Goal: Task Accomplishment & Management: Use online tool/utility

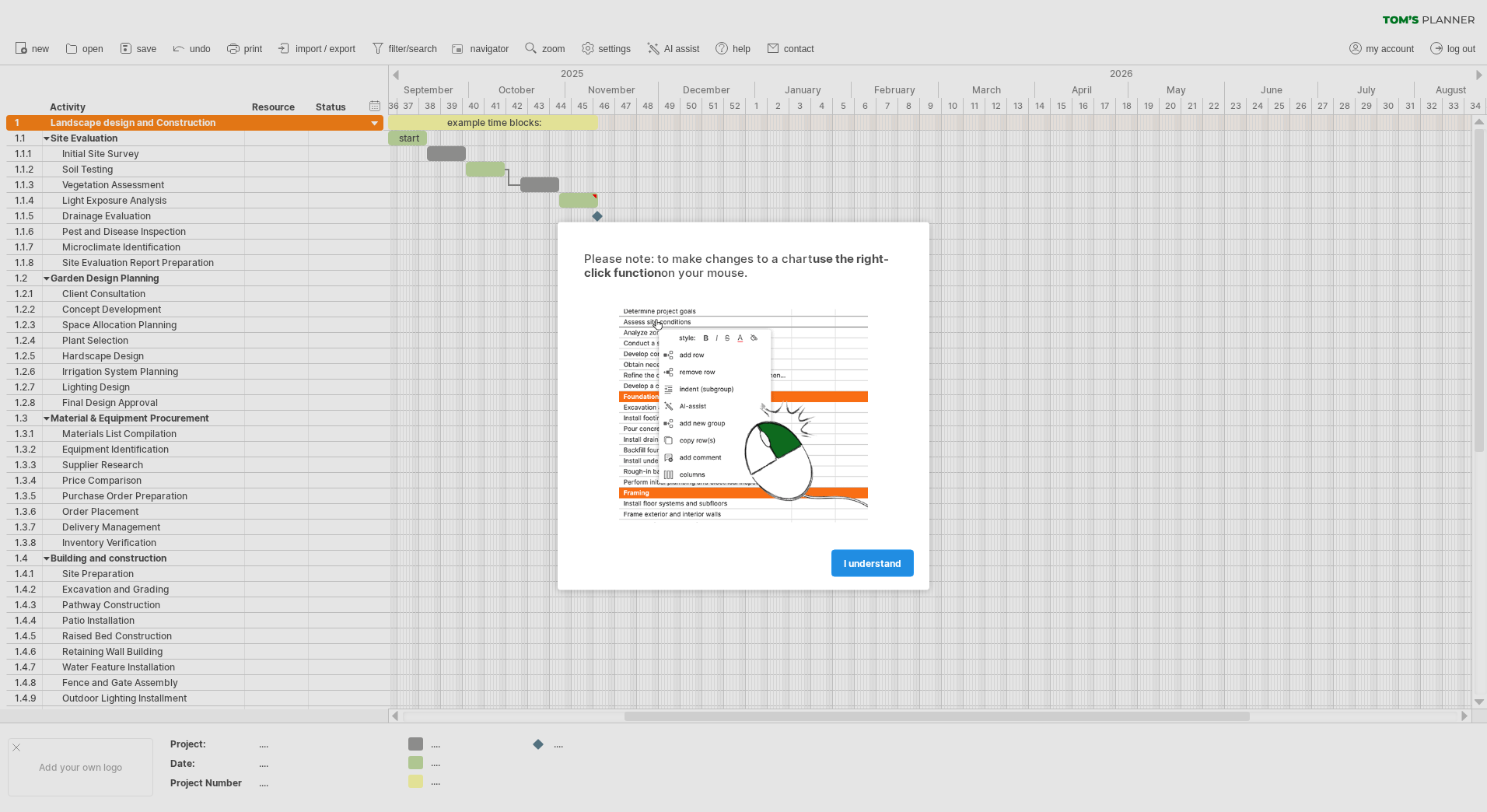
click at [862, 562] on span "I understand" at bounding box center [873, 563] width 57 height 11
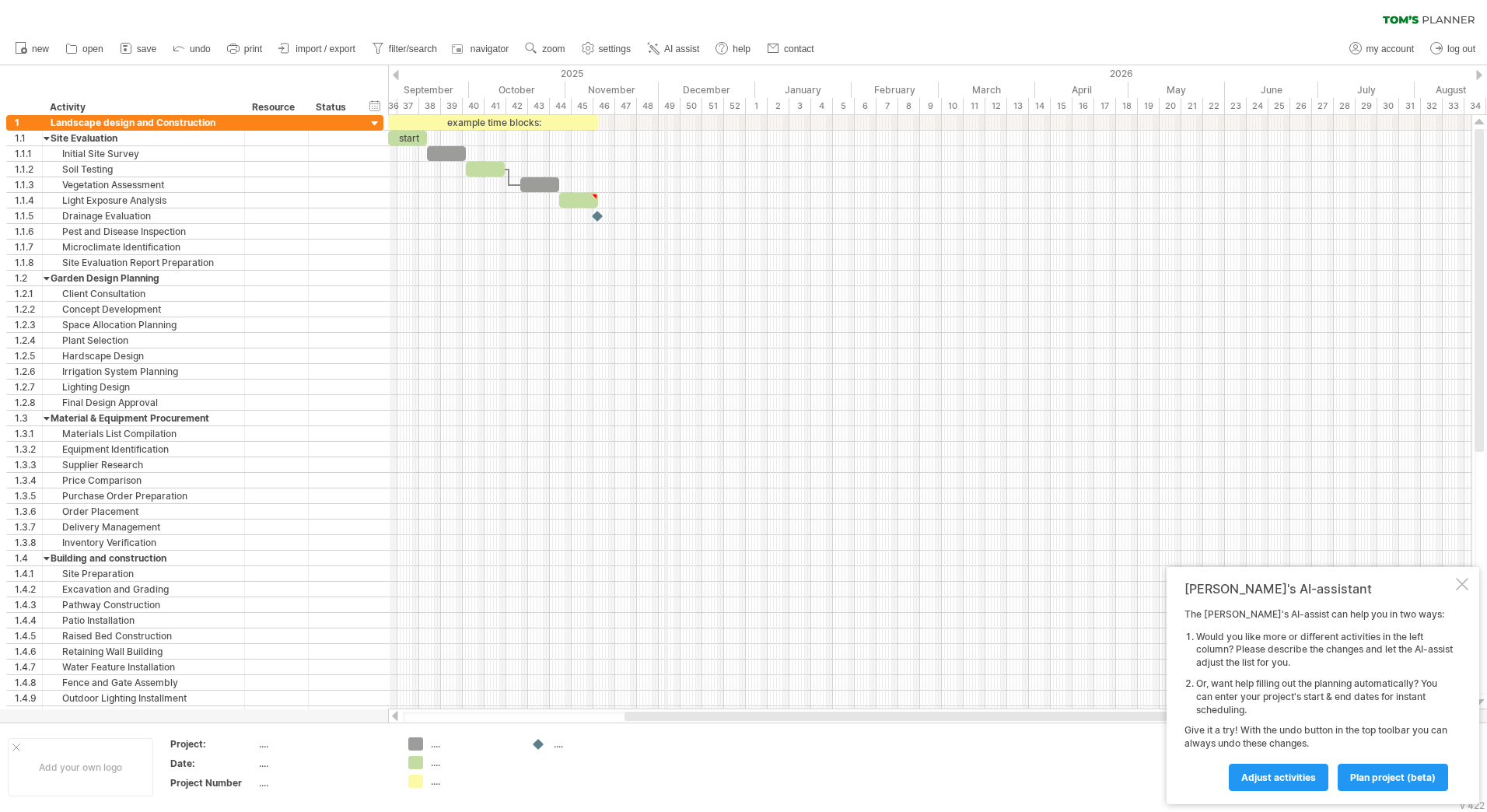
click at [666, 76] on div "2025" at bounding box center [187, 73] width 1136 height 16
click at [325, 88] on div "hide start/end/duration show start/end/duration ******** Activity ******** Reso…" at bounding box center [194, 89] width 388 height 49
click at [171, 115] on div "Landscape design and Construction" at bounding box center [143, 122] width 186 height 15
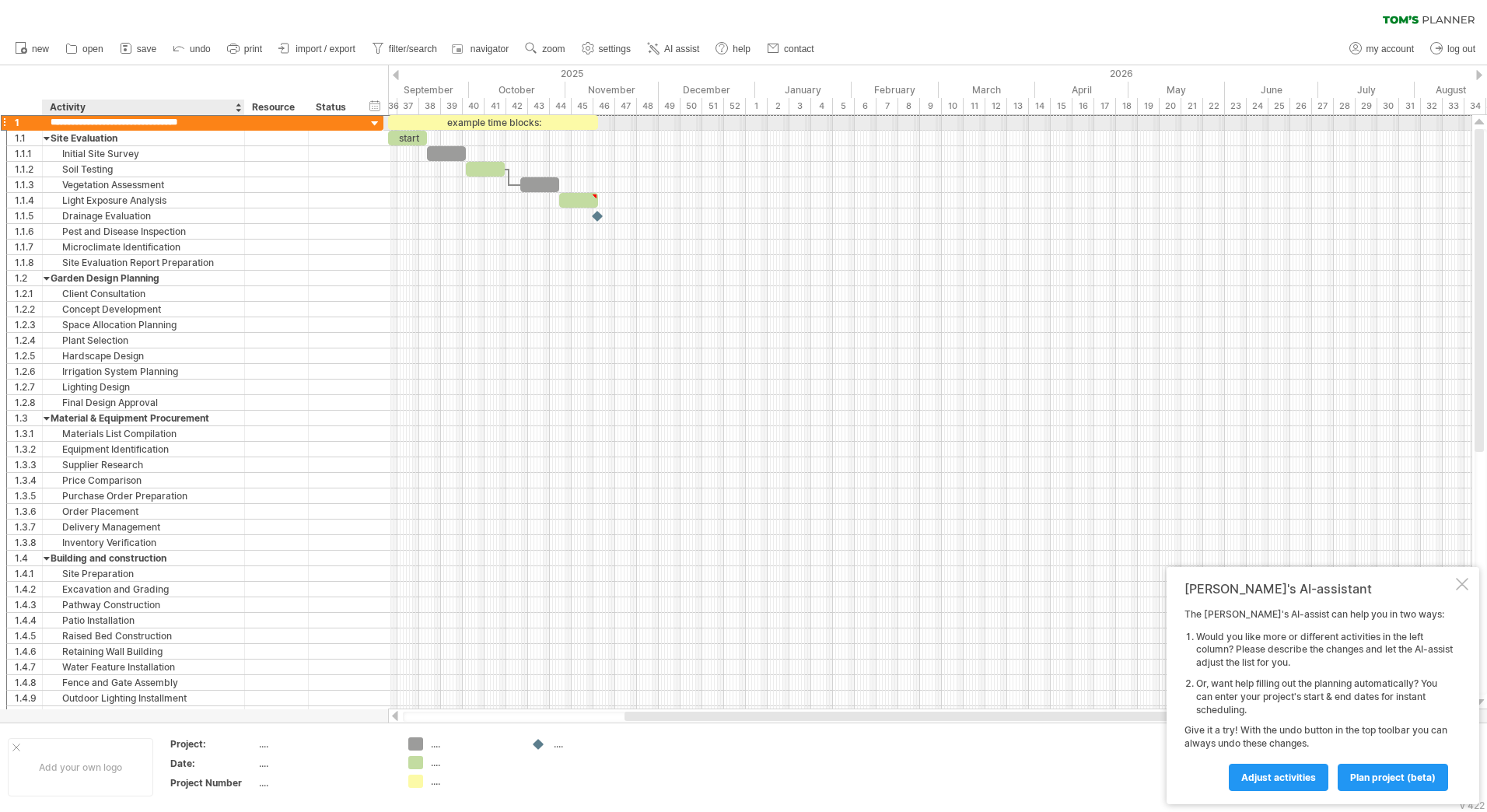
click at [157, 125] on input "**********" at bounding box center [143, 122] width 186 height 15
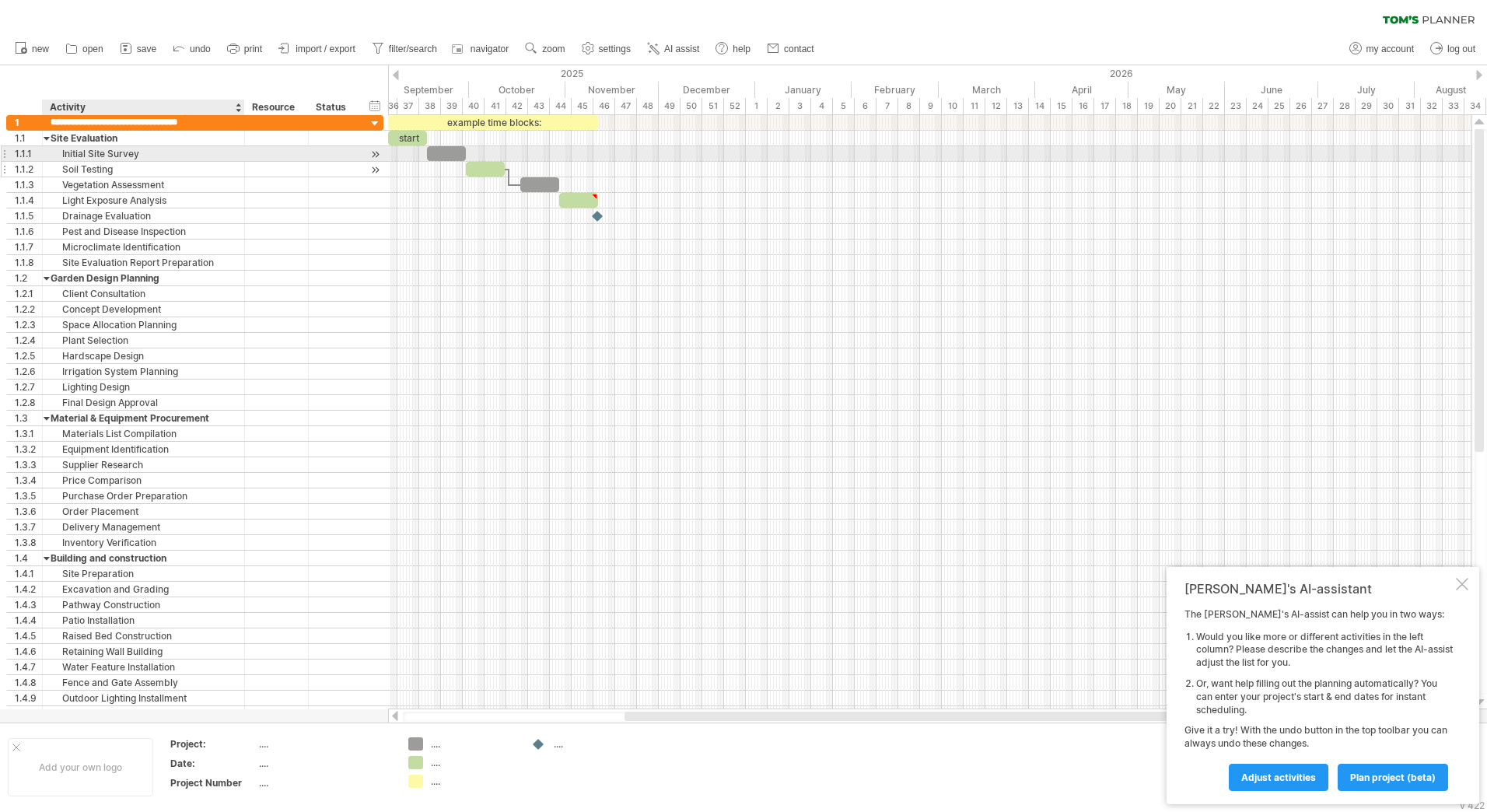
click at [238, 172] on div "**********" at bounding box center [143, 169] width 202 height 15
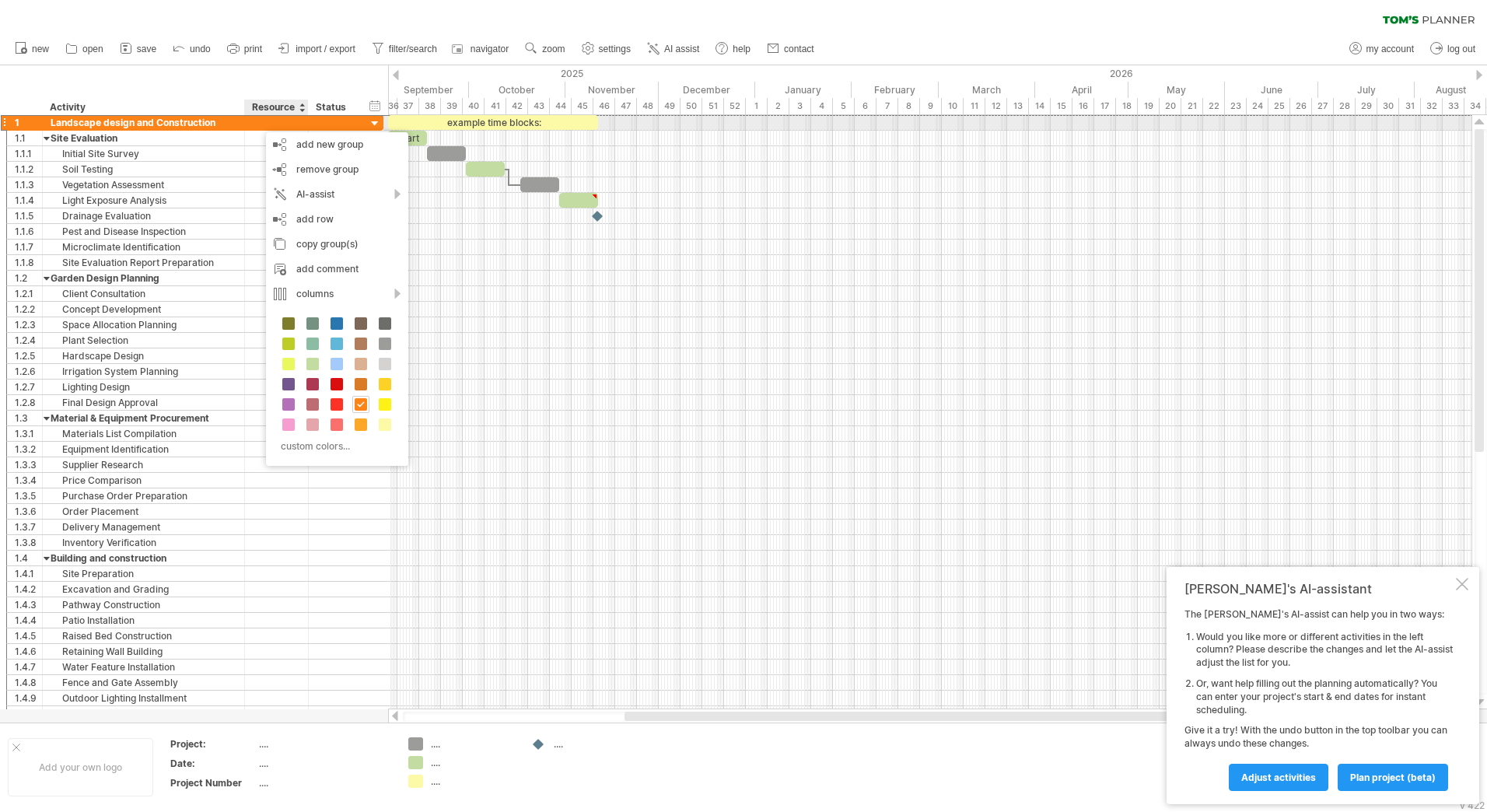
click at [242, 127] on div at bounding box center [243, 123] width 8 height 16
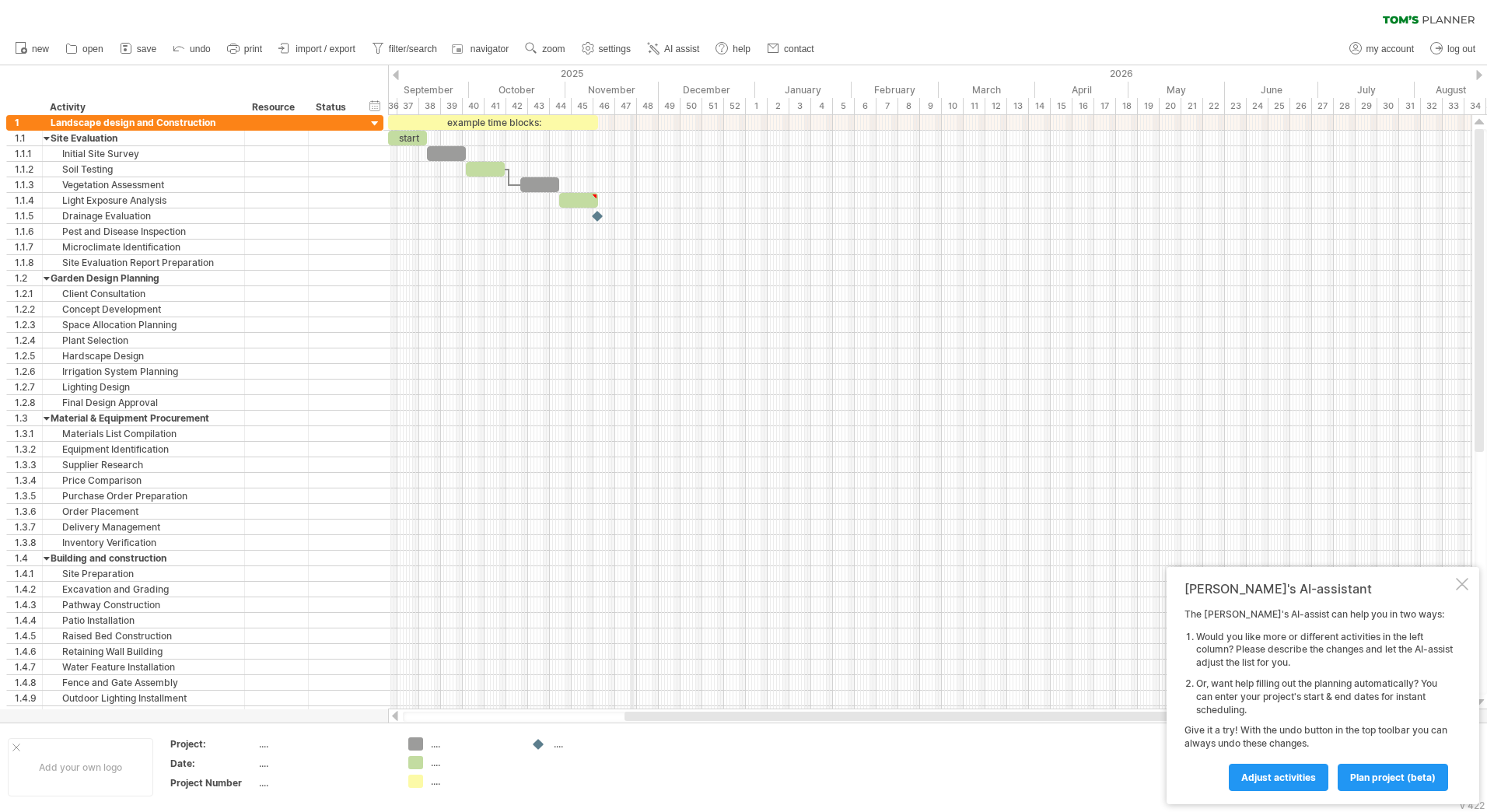
click at [632, 81] on div "November" at bounding box center [613, 89] width 94 height 16
click at [330, 127] on div at bounding box center [333, 122] width 34 height 15
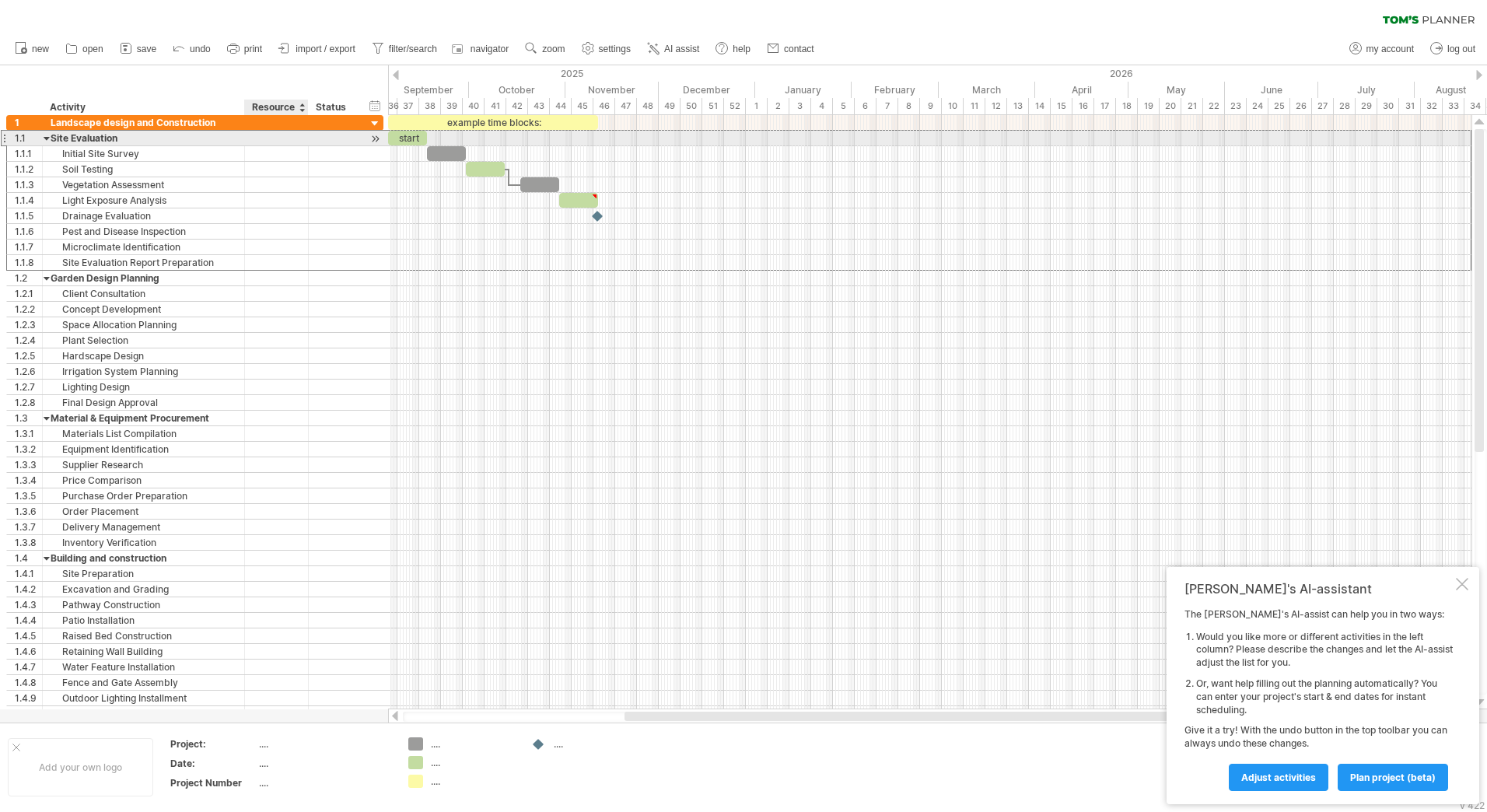
click at [224, 132] on div "Site Evaluation" at bounding box center [143, 138] width 186 height 15
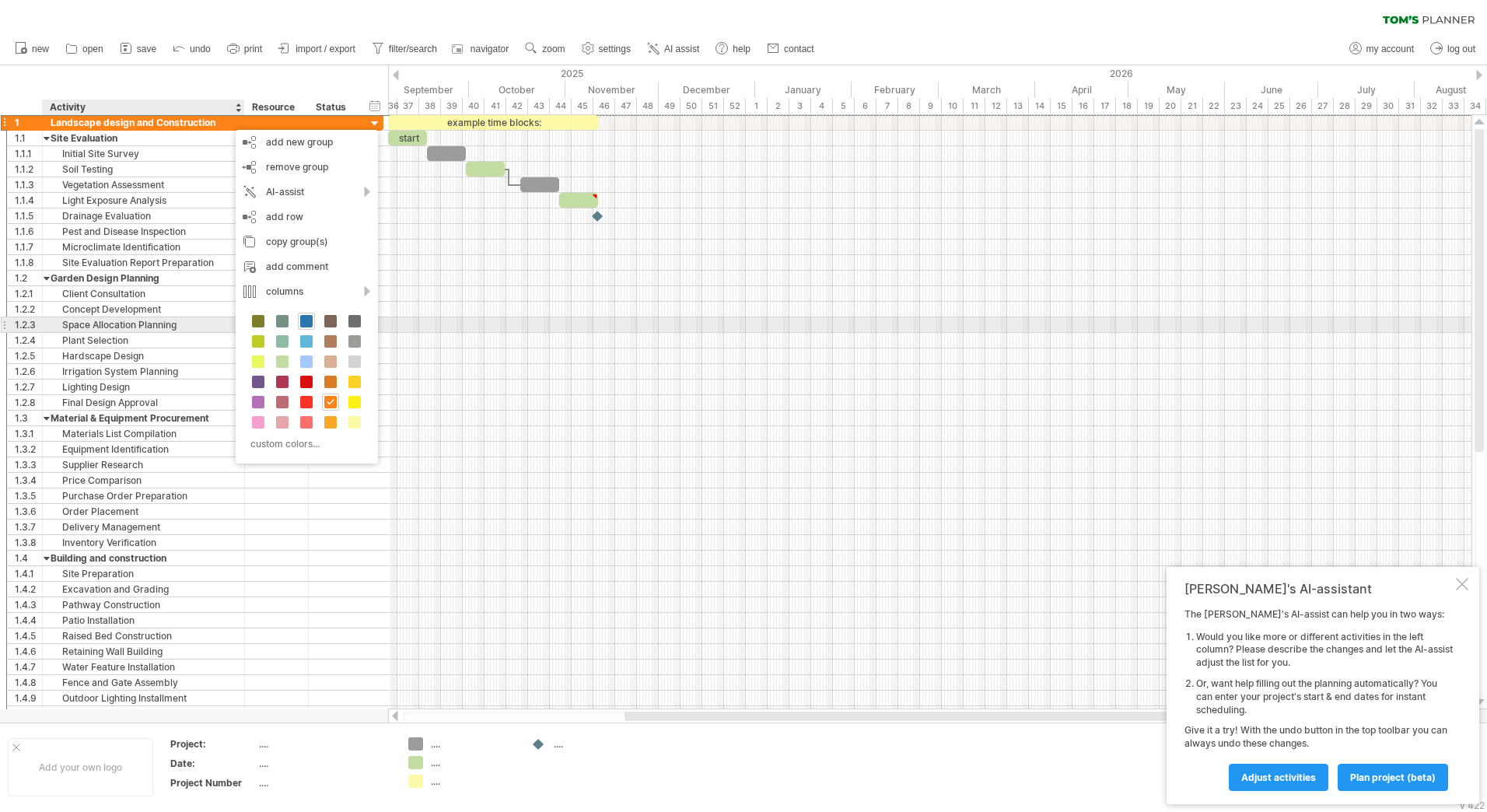
click at [306, 317] on span at bounding box center [306, 322] width 12 height 12
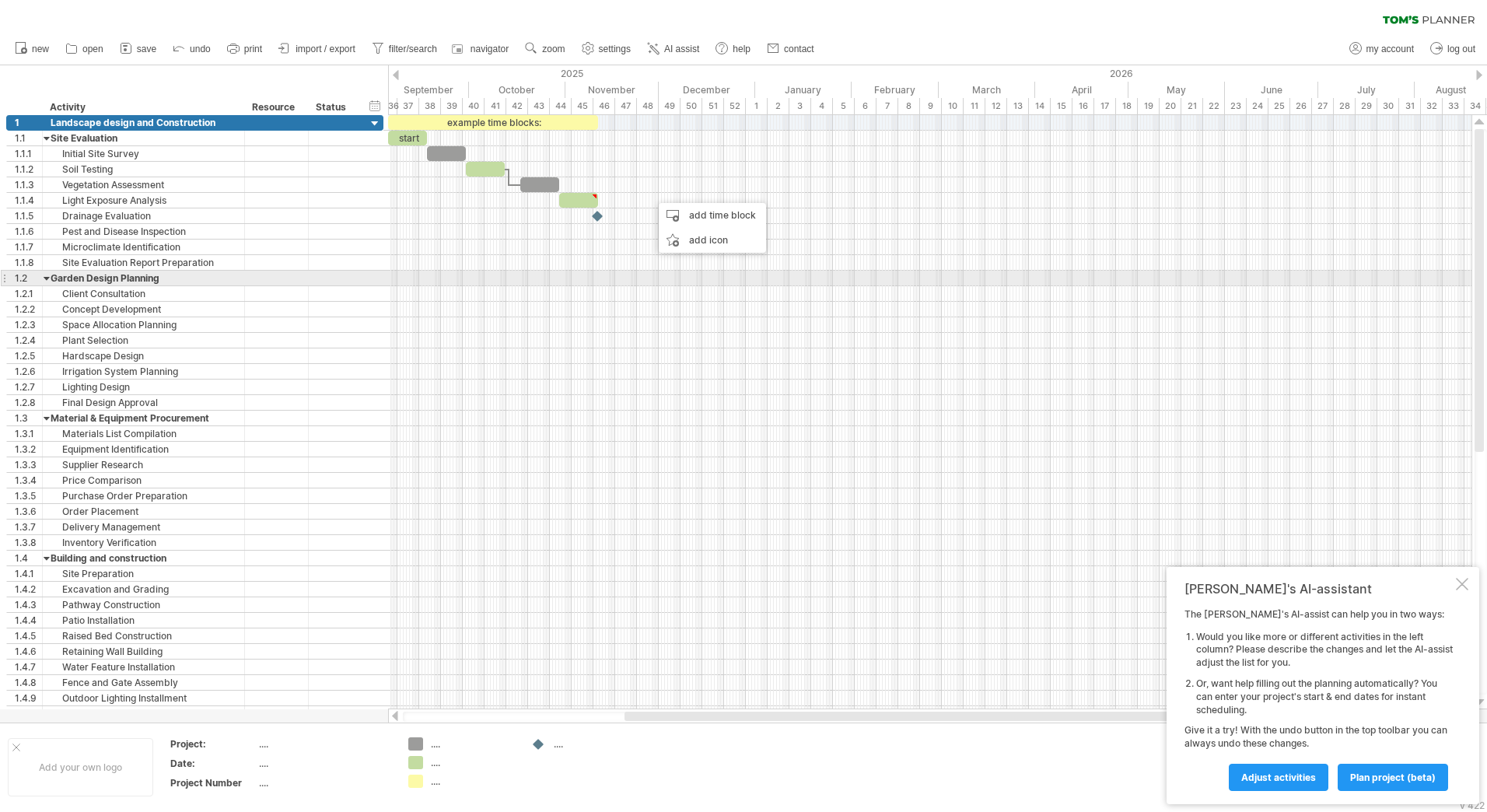
click at [594, 309] on div at bounding box center [930, 309] width 1083 height 16
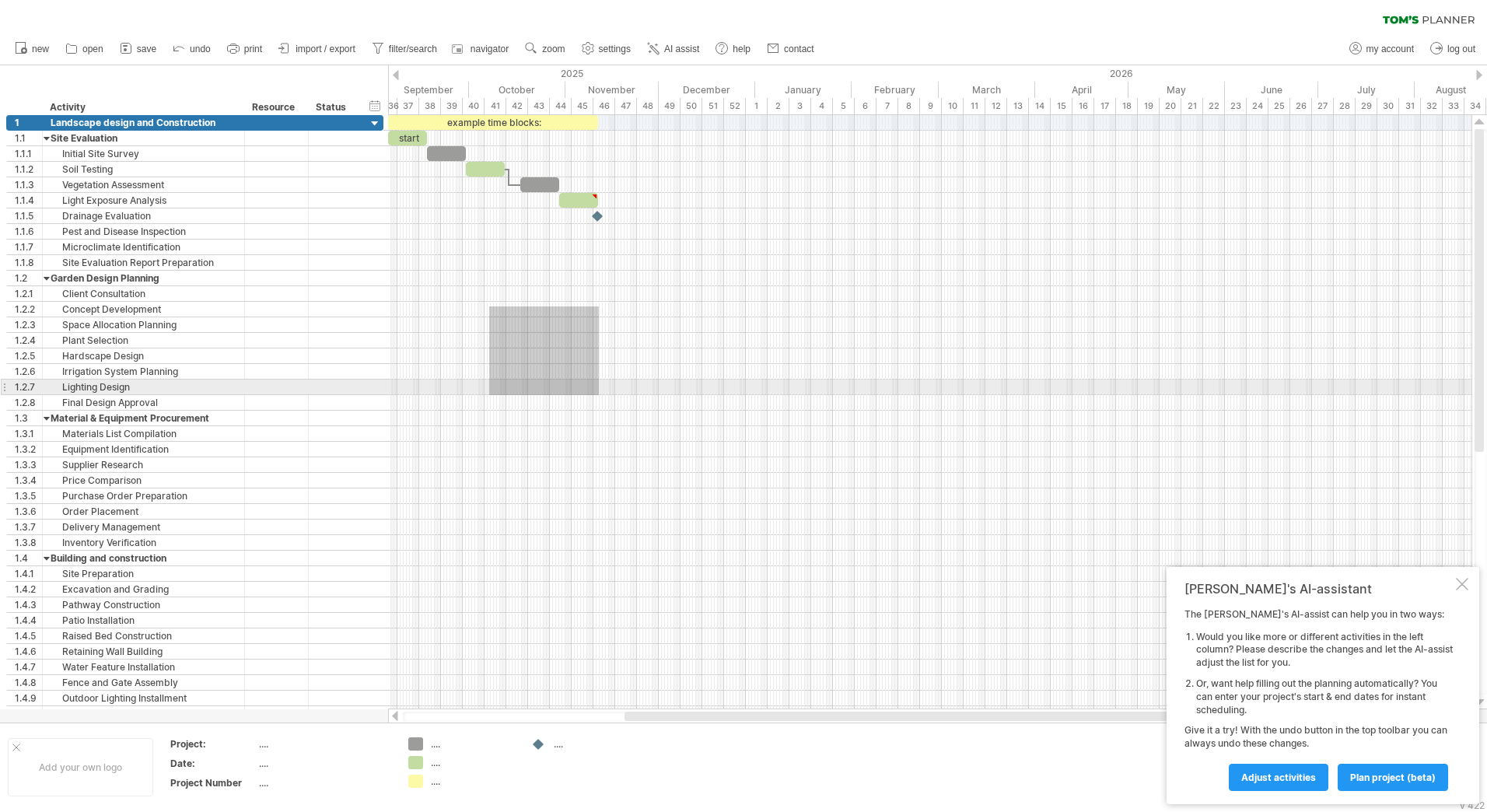
drag, startPoint x: 490, startPoint y: 307, endPoint x: 679, endPoint y: 451, distance: 237.6
click at [680, 452] on div at bounding box center [930, 419] width 1083 height 607
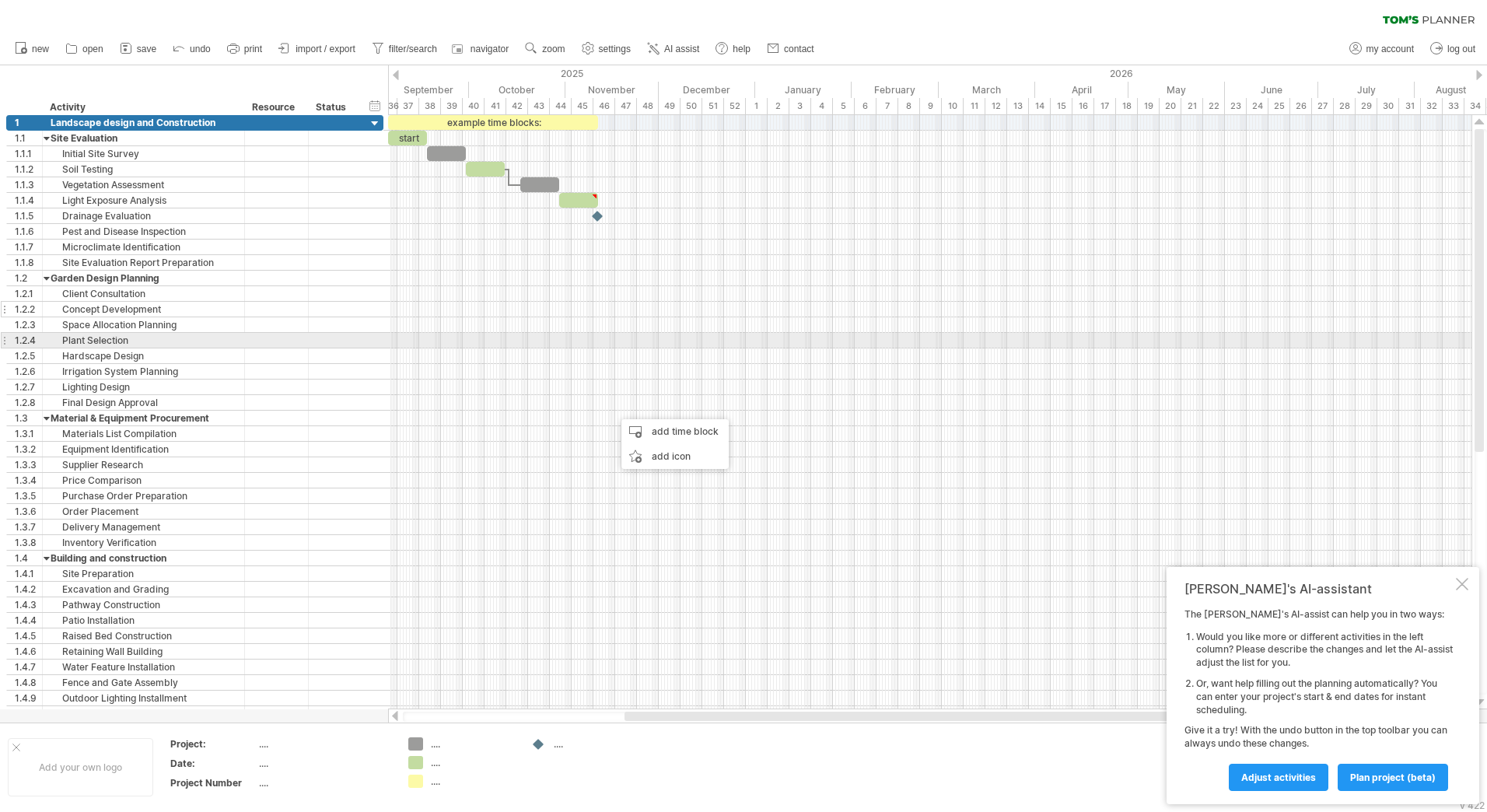
click at [318, 310] on div at bounding box center [333, 309] width 34 height 15
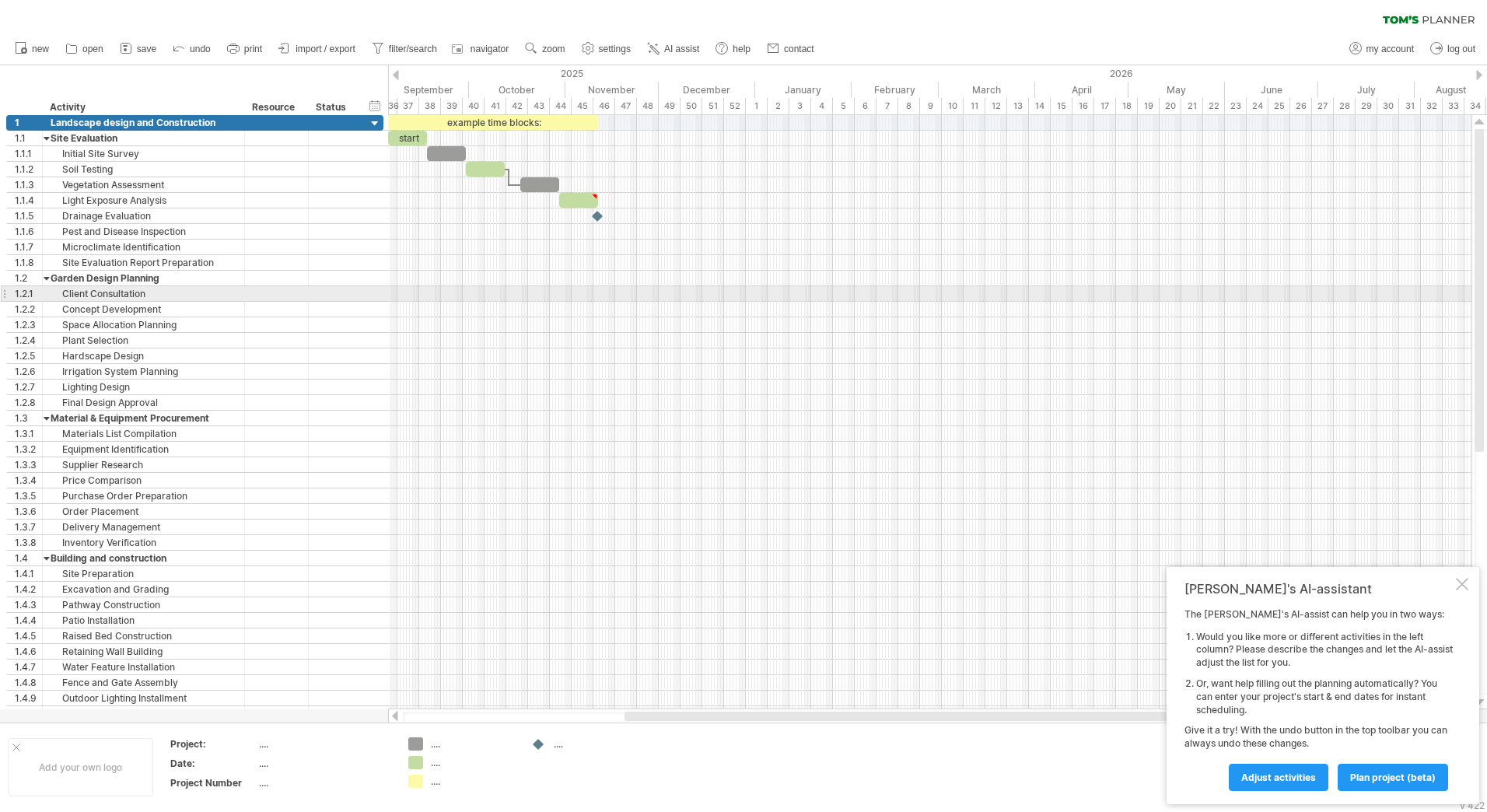
click at [674, 290] on div at bounding box center [930, 294] width 1083 height 16
click at [414, 83] on div "September" at bounding box center [423, 89] width 94 height 16
click at [415, 85] on div "September" at bounding box center [423, 89] width 94 height 16
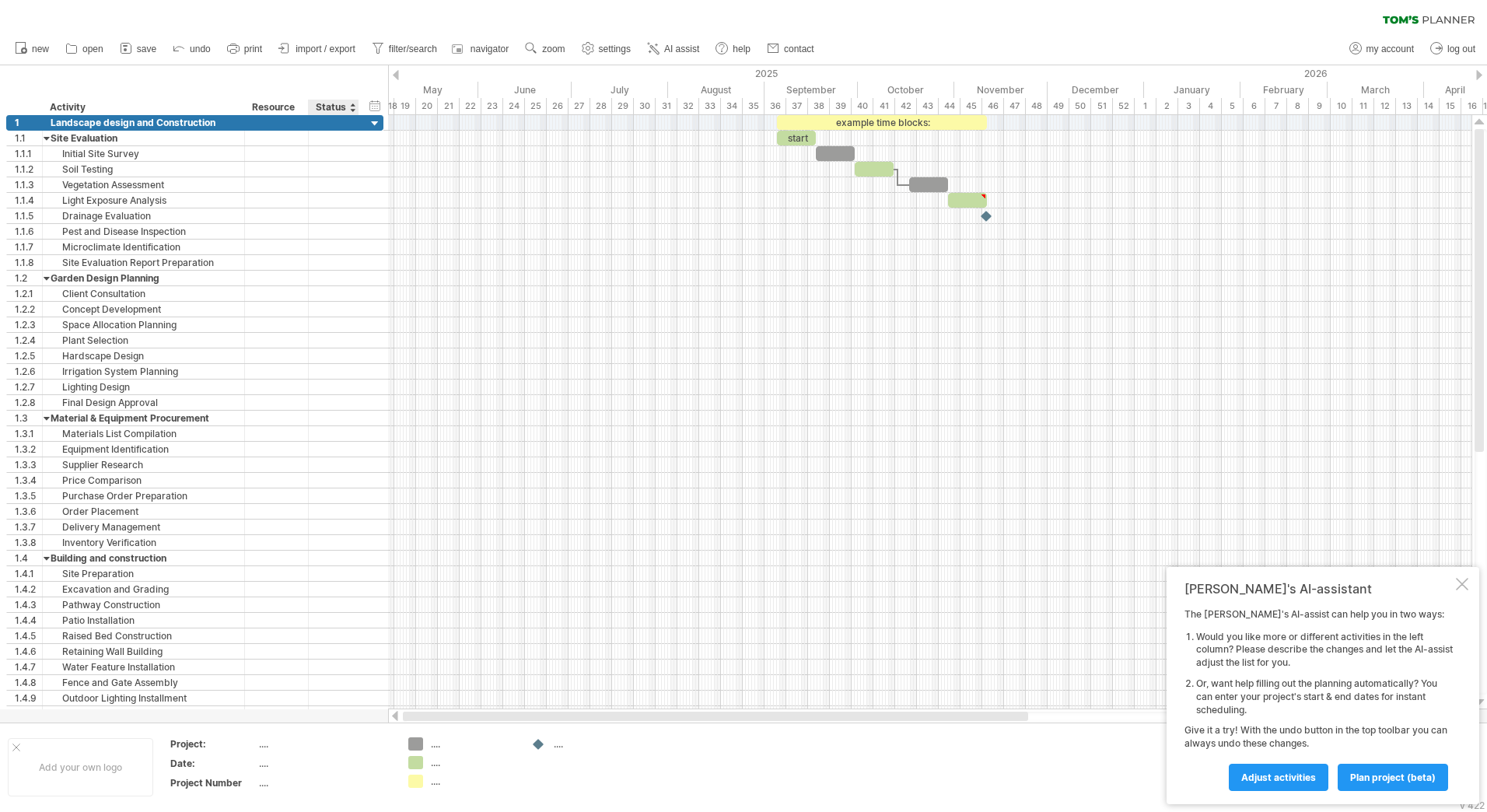
drag, startPoint x: 719, startPoint y: 720, endPoint x: 327, endPoint y: 737, distance: 392.4
click at [330, 741] on div "Trying to reach [DOMAIN_NAME] Connected again... 0% clear filter new 1" at bounding box center [744, 406] width 1487 height 812
click at [424, 103] on div "20" at bounding box center [426, 106] width 22 height 16
drag, startPoint x: 484, startPoint y: 106, endPoint x: 339, endPoint y: 127, distance: 146.5
click at [346, 126] on div "Trying to reach [DOMAIN_NAME] Connected again... 0% clear filter new 1" at bounding box center [744, 406] width 1487 height 812
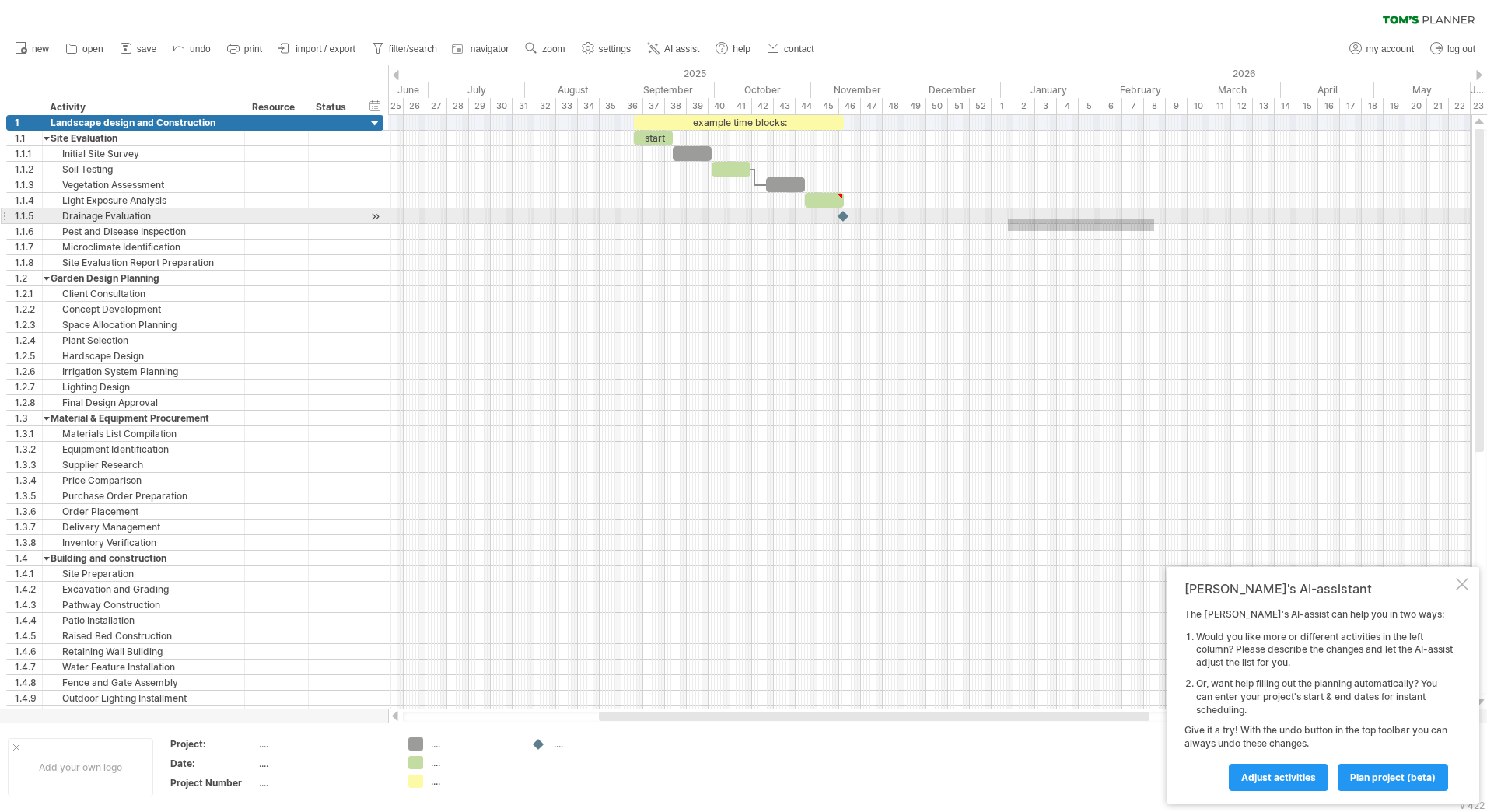
drag, startPoint x: 1008, startPoint y: 231, endPoint x: 1261, endPoint y: 212, distance: 253.7
click at [1261, 212] on div at bounding box center [930, 419] width 1083 height 607
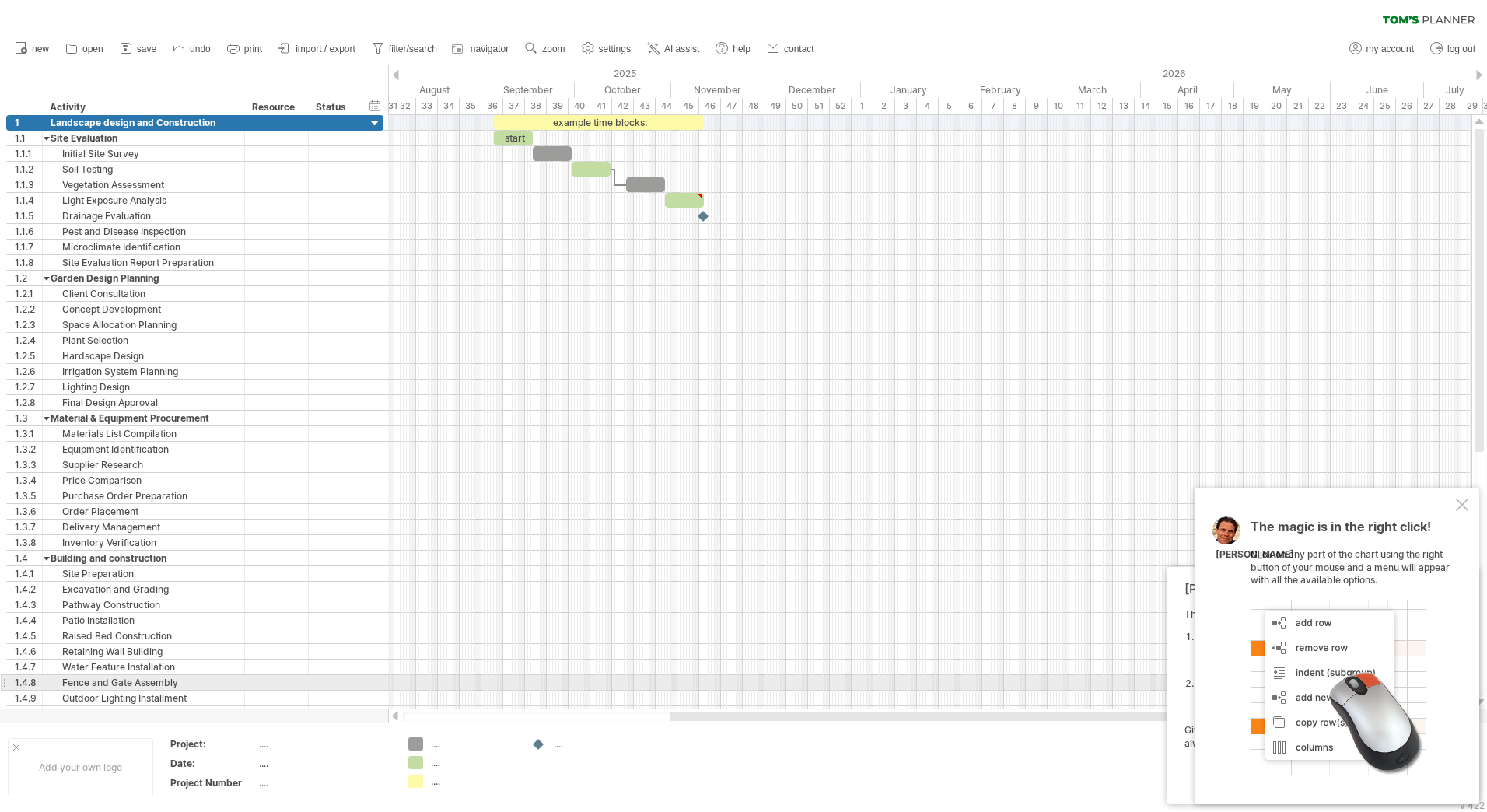
drag, startPoint x: 911, startPoint y: 714, endPoint x: 998, endPoint y: 680, distance: 93.4
click at [998, 681] on div "Trying to reach [DOMAIN_NAME] Connected again... 0% clear filter new 1" at bounding box center [744, 406] width 1487 height 812
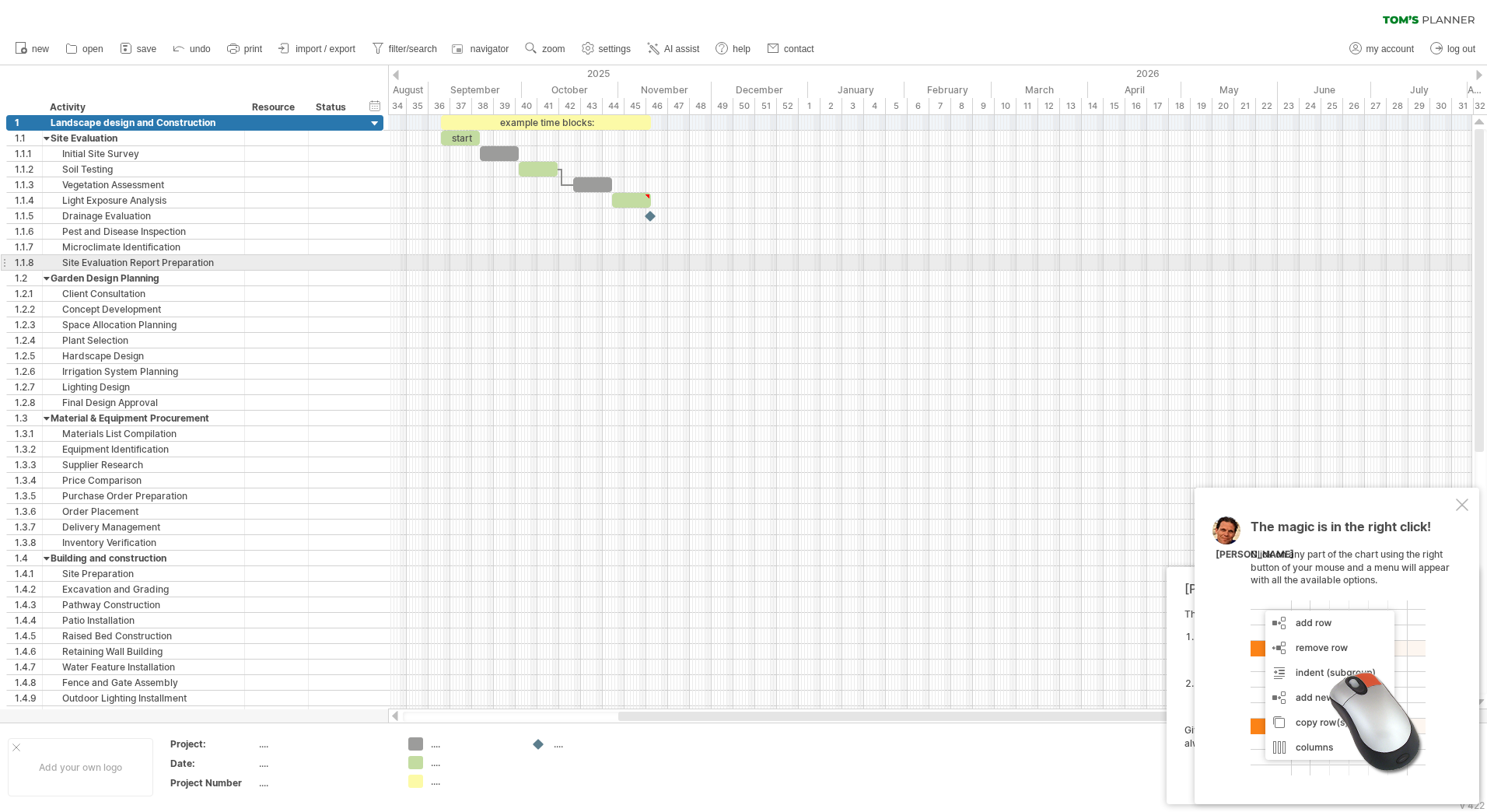
click at [547, 270] on div at bounding box center [930, 263] width 1083 height 16
click at [574, 88] on div "October" at bounding box center [569, 89] width 96 height 16
